Goal: Find specific page/section: Find specific page/section

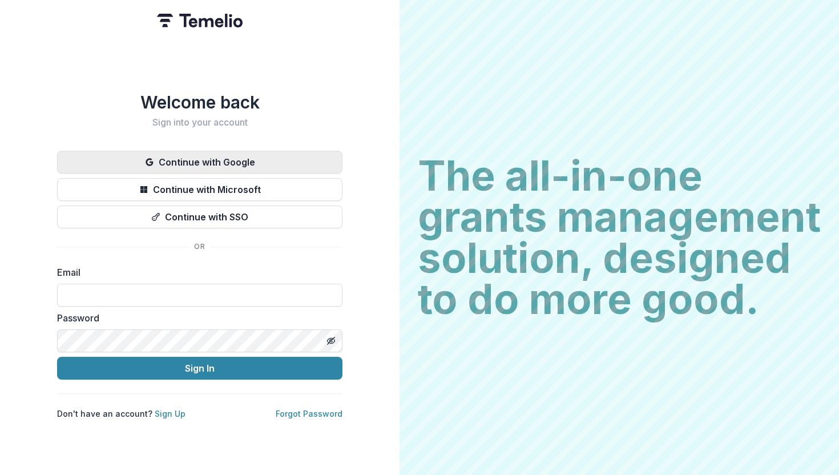
click at [189, 156] on button "Continue with Google" at bounding box center [199, 162] width 285 height 23
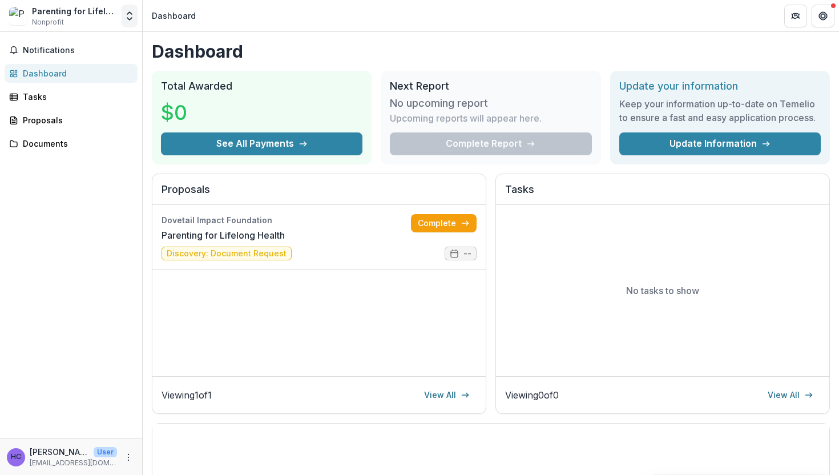
click at [125, 17] on icon "Open entity switcher" at bounding box center [129, 15] width 11 height 11
click at [63, 60] on link "Settings" at bounding box center [71, 63] width 137 height 19
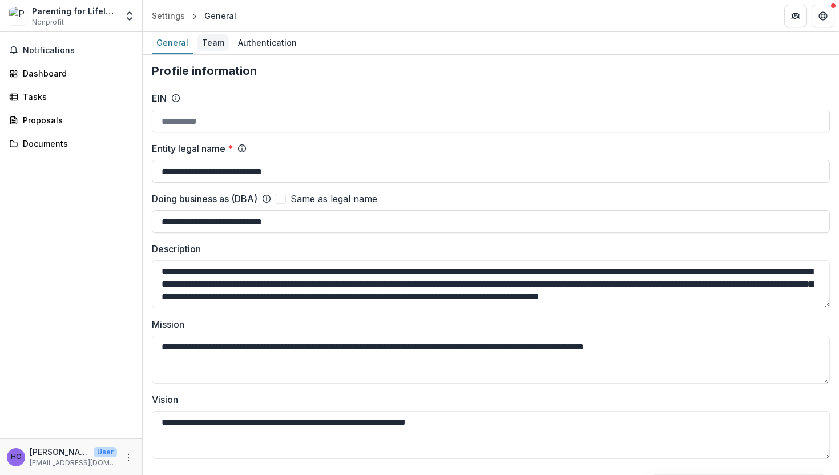
click at [214, 42] on div "Team" at bounding box center [212, 42] width 31 height 17
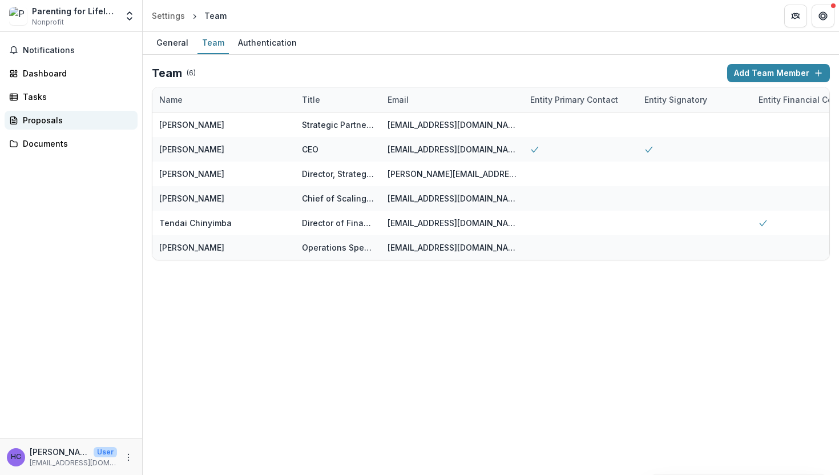
click at [74, 120] on div "Proposals" at bounding box center [76, 120] width 106 height 12
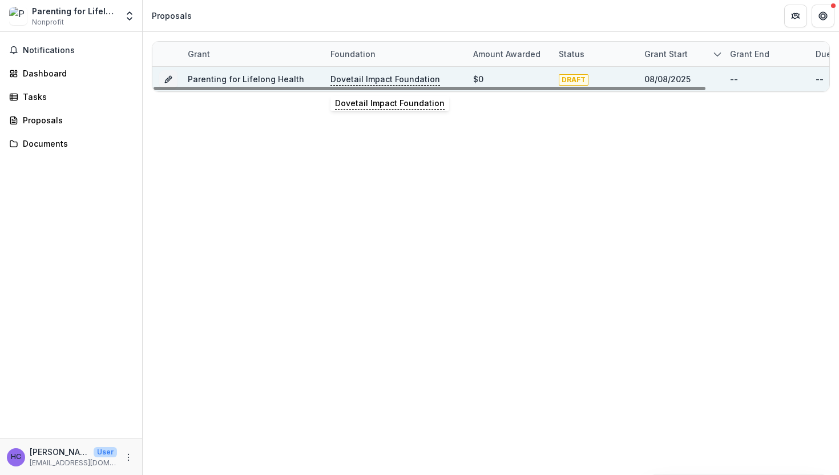
click at [355, 80] on p "Dovetail Impact Foundation" at bounding box center [385, 79] width 110 height 13
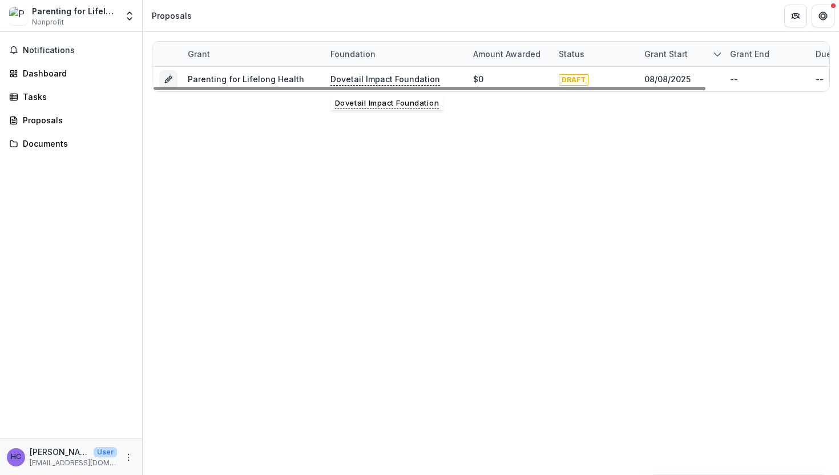
click at [207, 137] on div "Grant Foundation Amount awarded Status Grant start Grant end Due Date Report Du…" at bounding box center [491, 253] width 696 height 443
